Goal: Check status

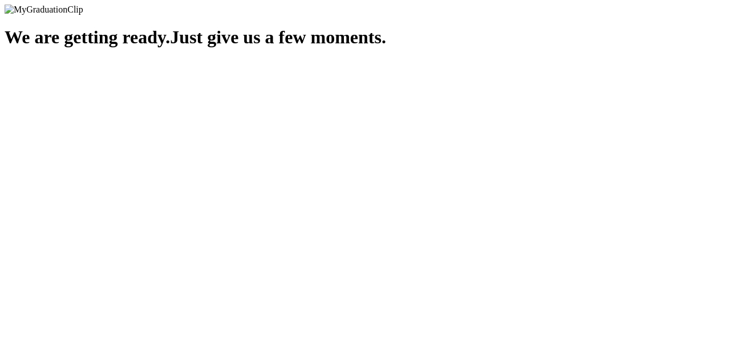
drag, startPoint x: 279, startPoint y: 14, endPoint x: 233, endPoint y: 25, distance: 47.9
click at [233, 27] on div "We are getting ready. Just give us a few moments." at bounding box center [365, 37] width 721 height 21
click at [510, 60] on html "We are getting ready. Just give us a few moments. Copy link ✓ Thanks for sharin…" at bounding box center [365, 30] width 730 height 60
click at [386, 47] on span "Just give us a few moments." at bounding box center [278, 37] width 216 height 21
click at [83, 13] on img at bounding box center [44, 10] width 79 height 10
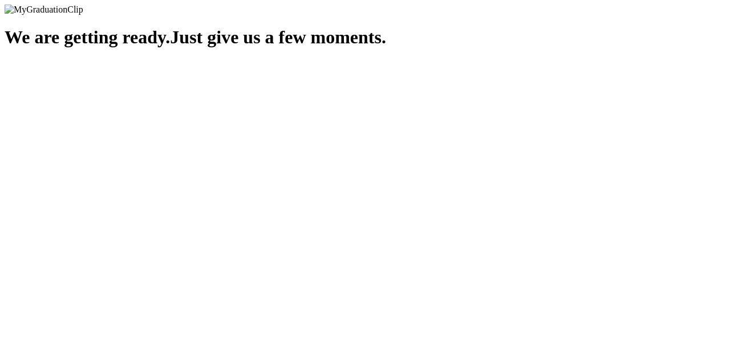
drag, startPoint x: 289, startPoint y: 13, endPoint x: 191, endPoint y: 147, distance: 165.8
click at [191, 48] on div "We are getting ready. Just give us a few moments." at bounding box center [365, 37] width 721 height 21
drag, startPoint x: 262, startPoint y: 213, endPoint x: 288, endPoint y: 209, distance: 26.6
click at [283, 47] on span "Just give us a few moments." at bounding box center [278, 37] width 216 height 21
drag, startPoint x: 314, startPoint y: 194, endPoint x: 335, endPoint y: 190, distance: 21.6
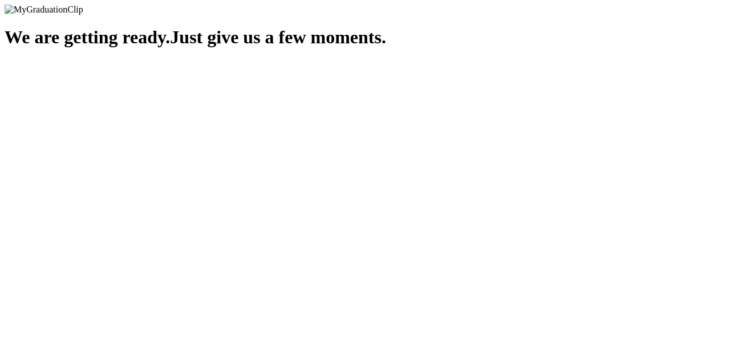
click at [324, 47] on span "Just give us a few moments." at bounding box center [278, 37] width 216 height 21
drag, startPoint x: 195, startPoint y: 83, endPoint x: 159, endPoint y: 67, distance: 40.1
click at [186, 48] on div "We are getting ready. Just give us a few moments." at bounding box center [365, 37] width 721 height 21
